Goal: Information Seeking & Learning: Learn about a topic

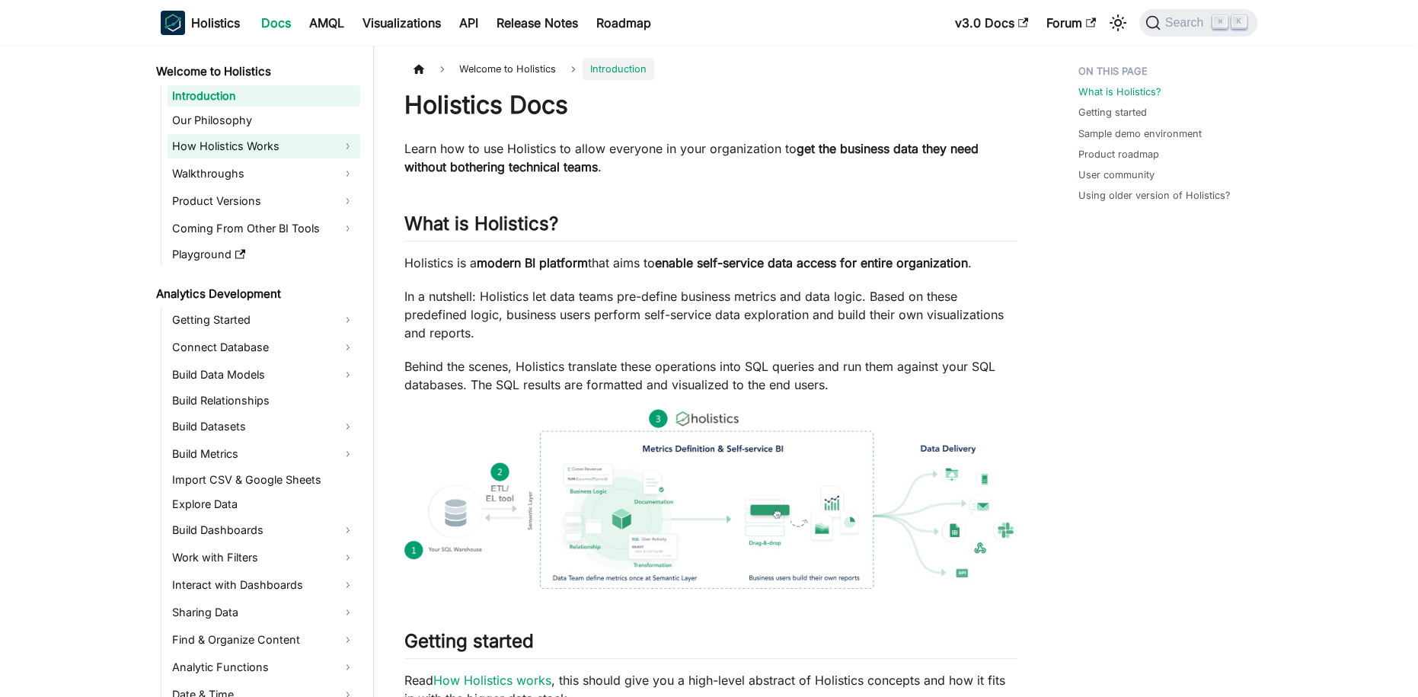
click at [280, 152] on link "How Holistics Works" at bounding box center [263, 146] width 193 height 24
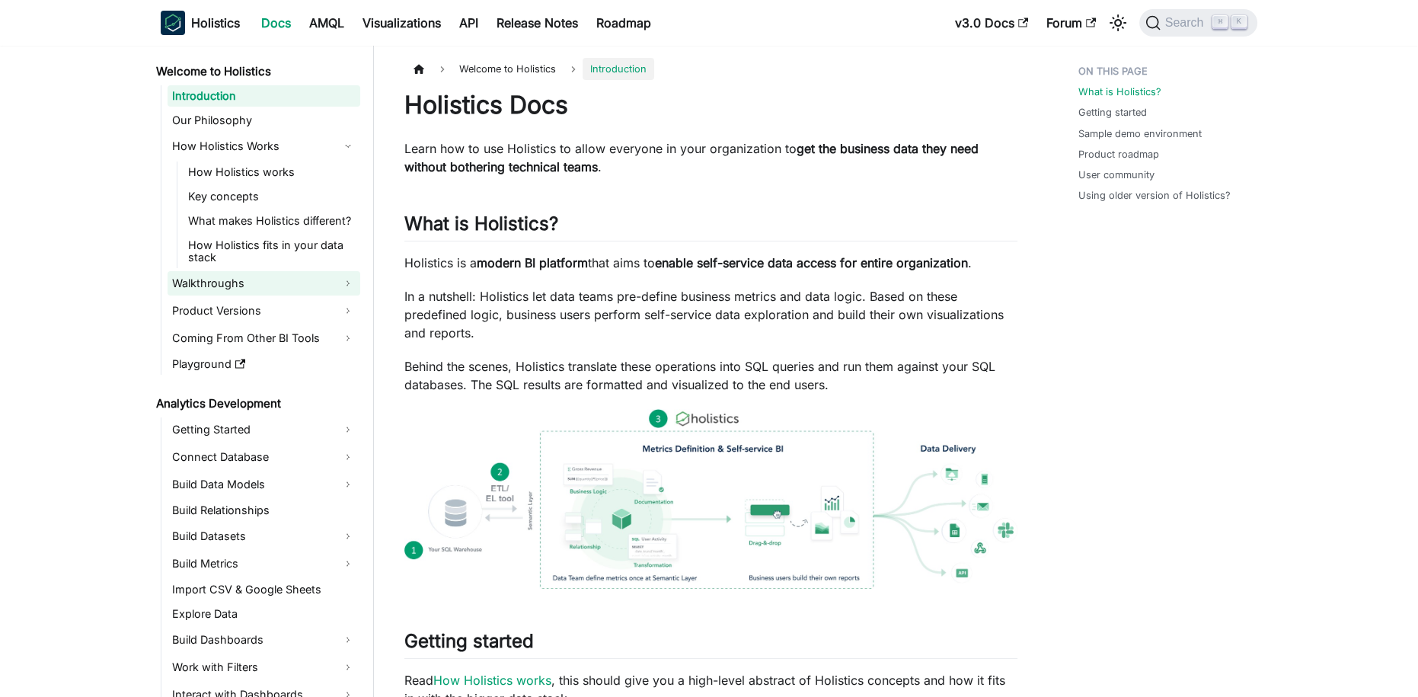
click at [233, 292] on link "Walkthroughs" at bounding box center [263, 283] width 193 height 24
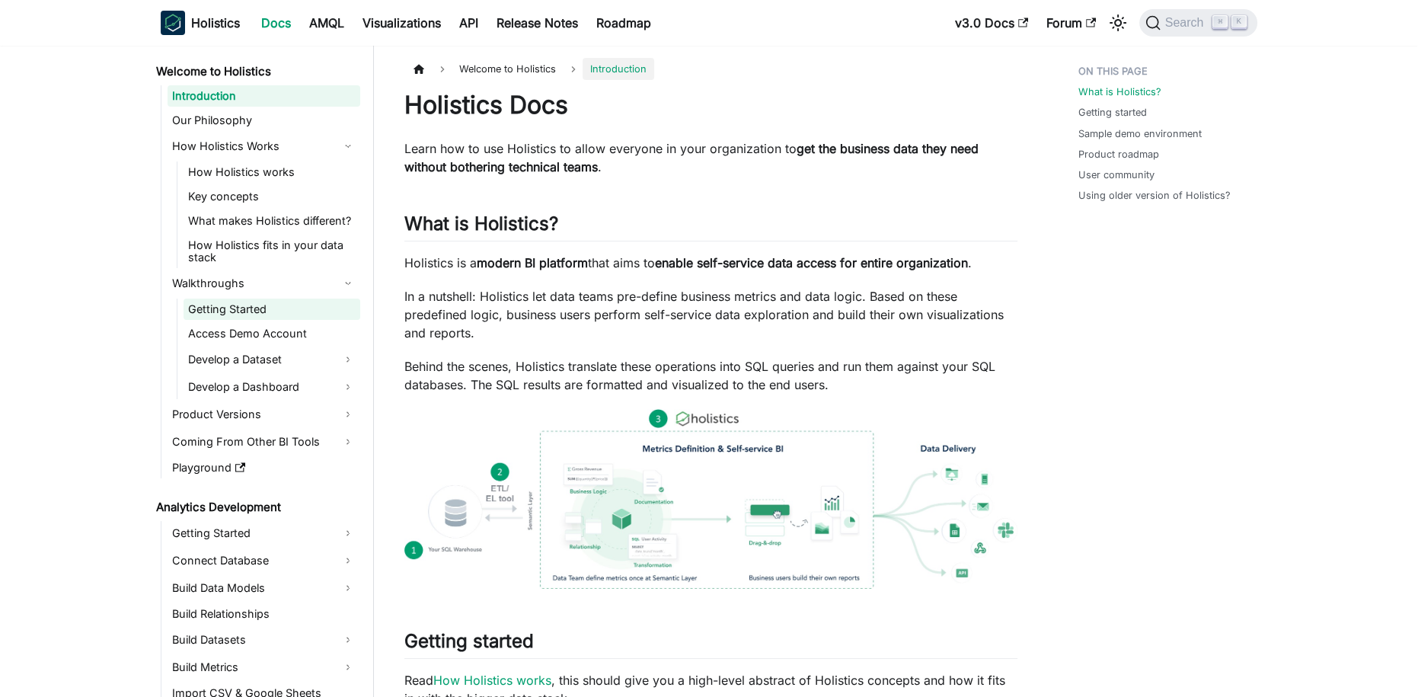
click at [250, 309] on link "Getting Started" at bounding box center [271, 308] width 177 height 21
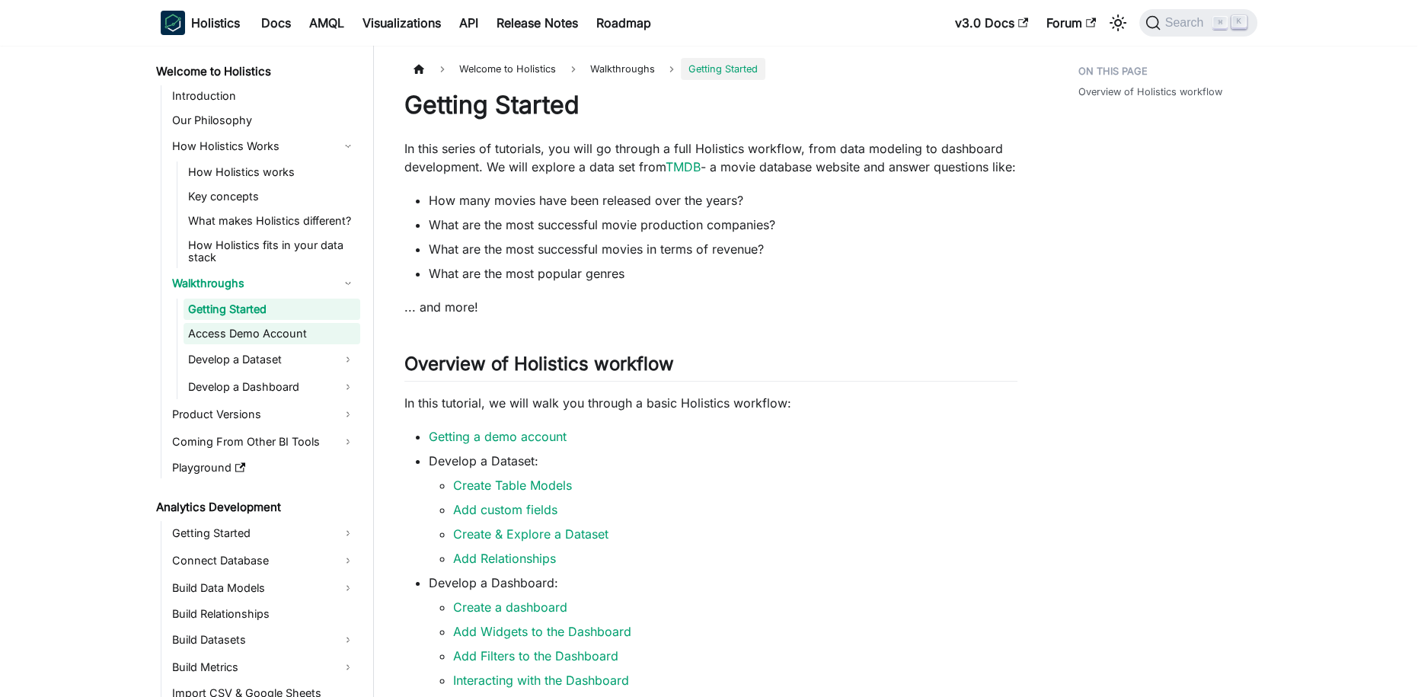
click at [306, 331] on link "Access Demo Account" at bounding box center [271, 333] width 177 height 21
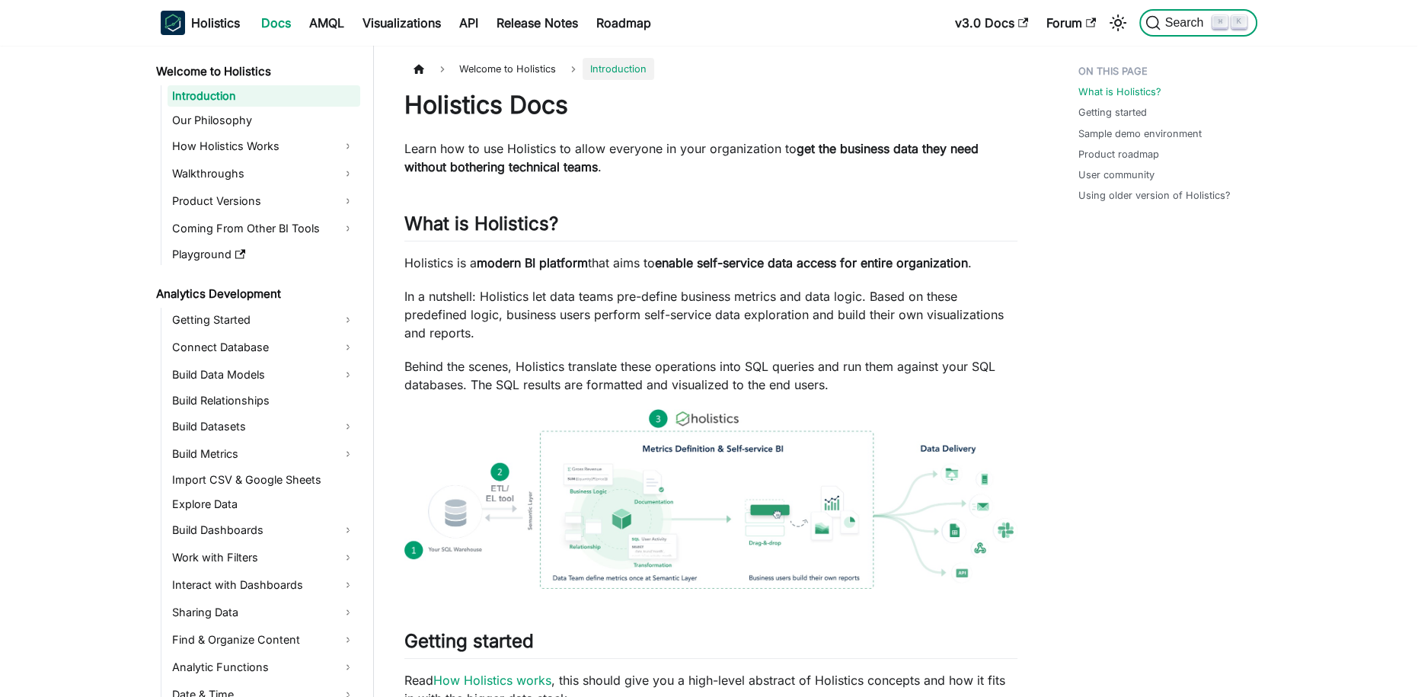
click at [1166, 32] on button "Search ⌘ K" at bounding box center [1198, 22] width 118 height 27
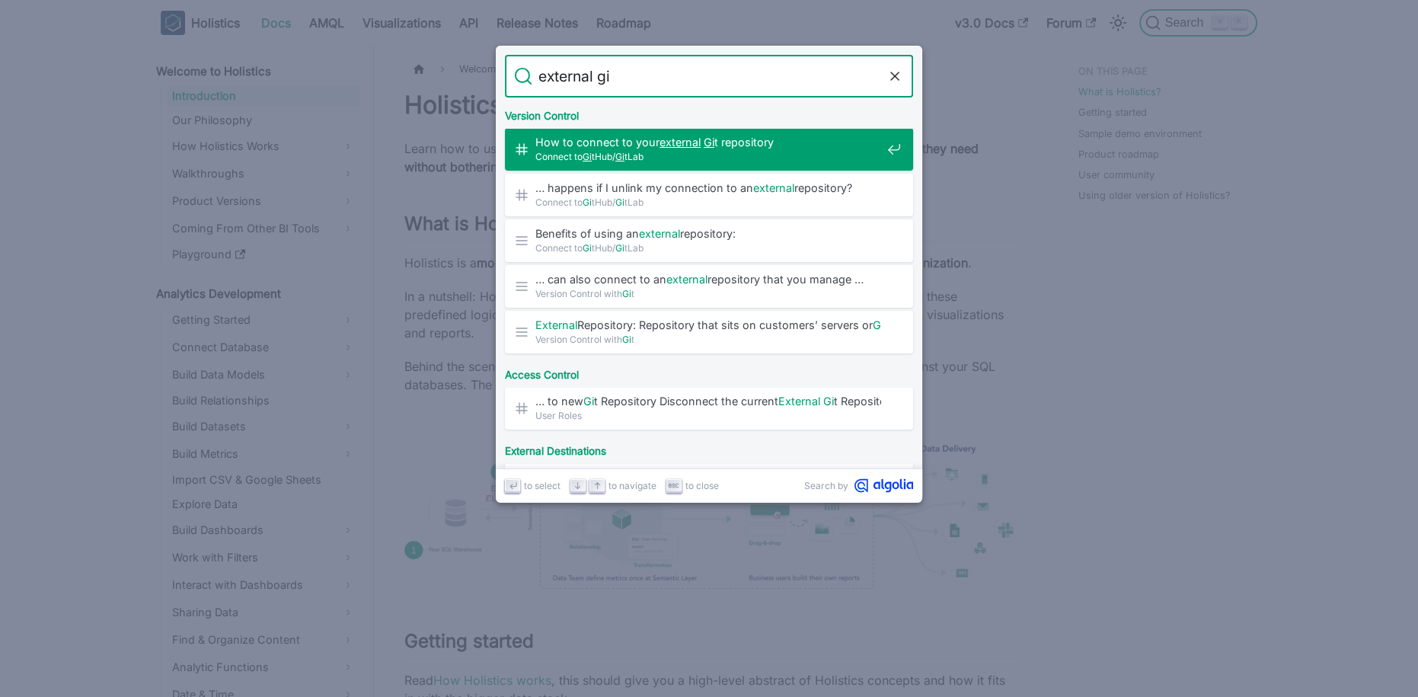
type input "external git"
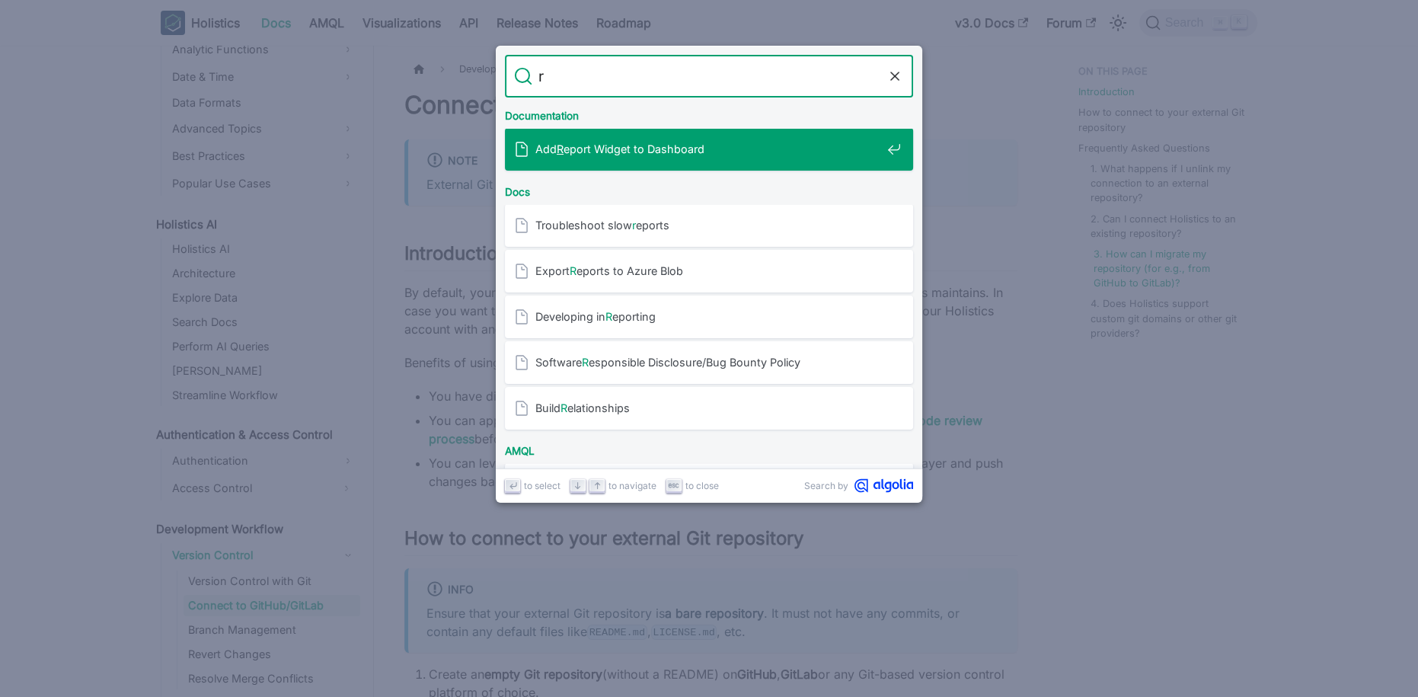
type input "r45,000,000 VND"
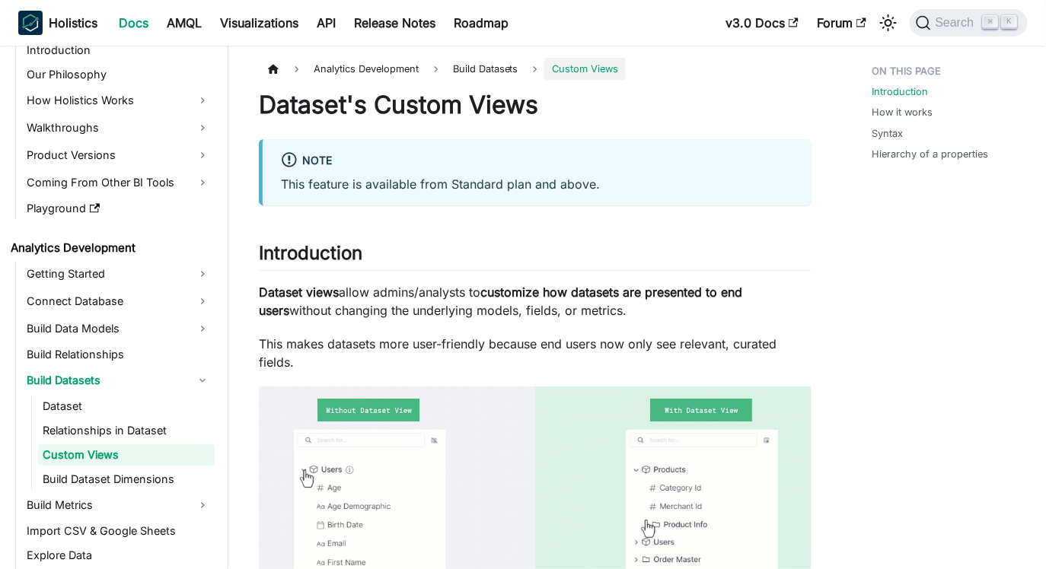
scroll to position [46, 0]
click at [552, 359] on p "This makes datasets more user-friendly because end users now only see relevant,…" at bounding box center [535, 353] width 553 height 37
